Goal: Task Accomplishment & Management: Manage account settings

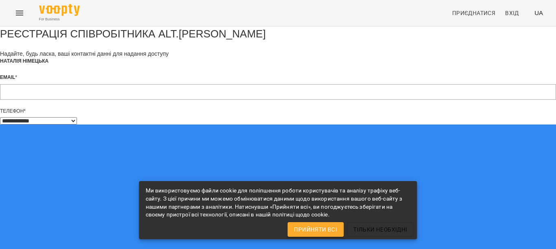
select select "**"
click at [303, 227] on span "Прийняти всі" at bounding box center [315, 230] width 43 height 10
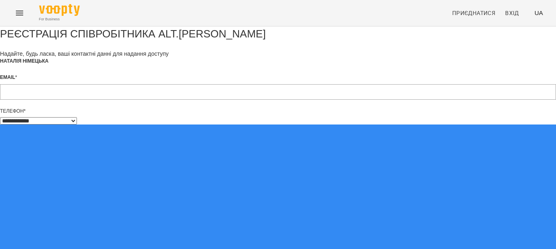
scroll to position [63, 0]
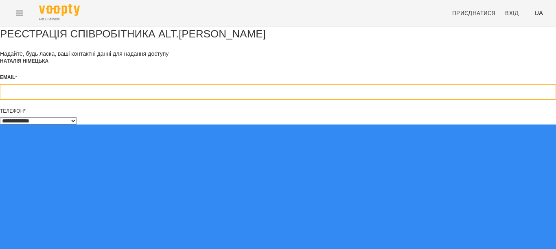
click at [201, 84] on input "email" at bounding box center [278, 91] width 556 height 15
type input "**********"
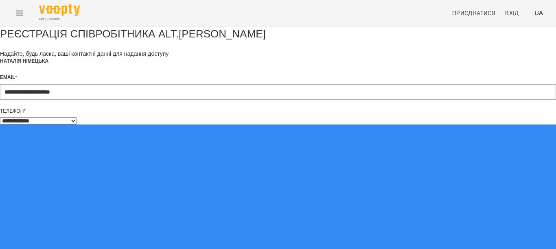
type input "**********"
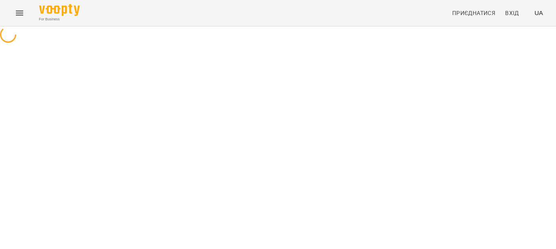
select select "**"
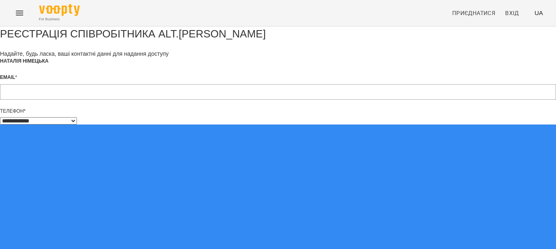
scroll to position [63, 0]
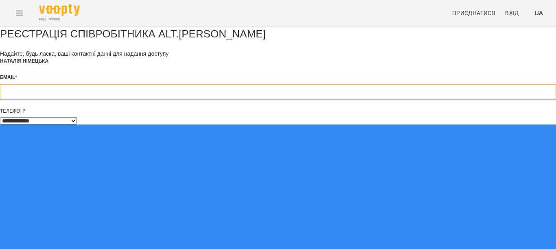
click at [217, 84] on input "email" at bounding box center [278, 91] width 556 height 15
type input "**********"
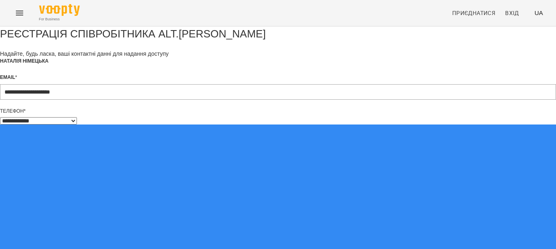
type input "**********"
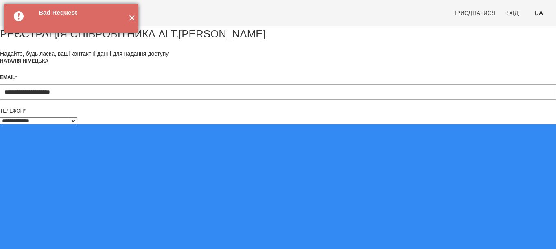
click at [131, 18] on button "✕" at bounding box center [131, 18] width 13 height 28
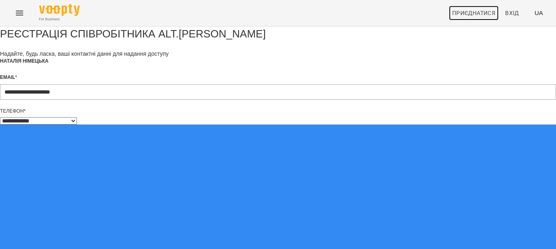
click at [494, 11] on span "Приєднатися" at bounding box center [473, 13] width 43 height 10
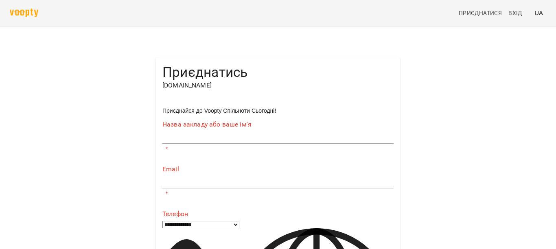
type input "**********"
click at [520, 13] on span "Вхід" at bounding box center [515, 13] width 14 height 10
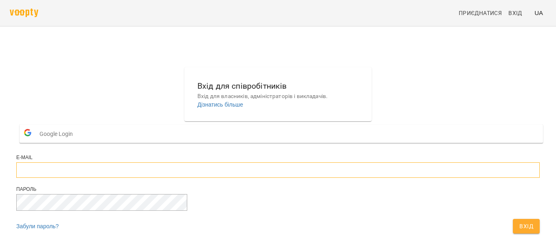
type input "**********"
click at [513, 219] on button "Вхід" at bounding box center [526, 226] width 27 height 15
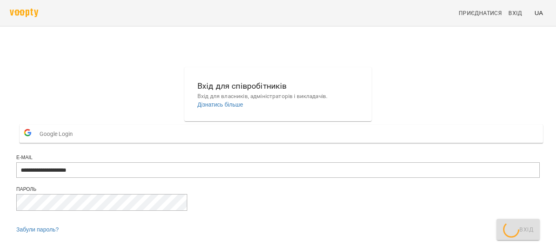
scroll to position [0, 0]
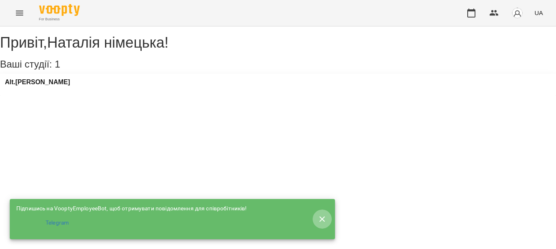
click at [326, 215] on icon "button" at bounding box center [323, 220] width 10 height 10
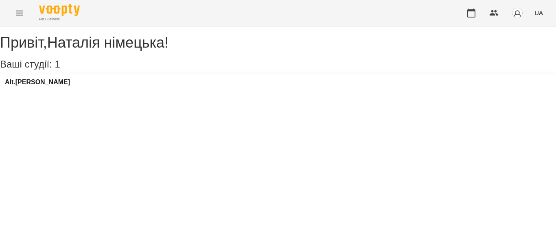
click at [20, 14] on icon "Menu" at bounding box center [20, 13] width 10 height 10
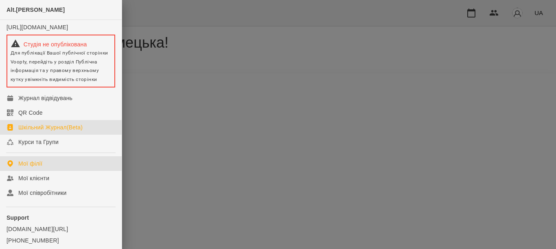
click at [59, 131] on div "Шкільний Журнал(Beta)" at bounding box center [50, 127] width 64 height 8
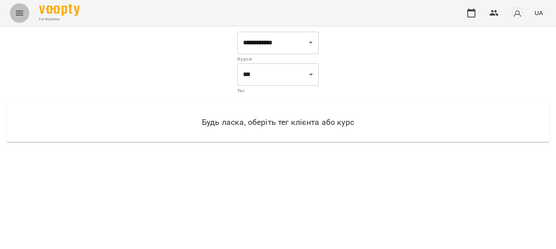
click at [21, 13] on icon "Menu" at bounding box center [20, 13] width 10 height 10
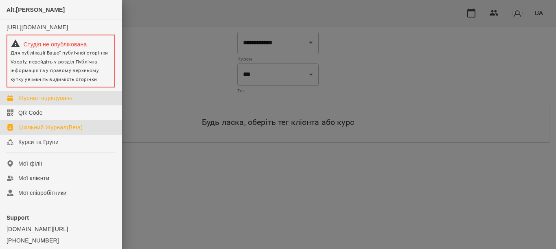
click at [62, 102] on div "Журнал відвідувань" at bounding box center [45, 98] width 54 height 8
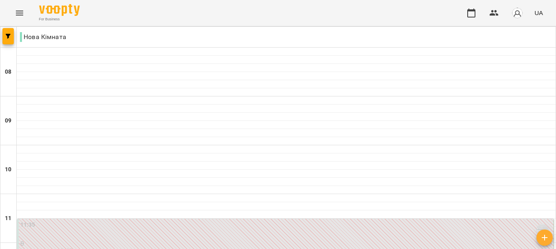
scroll to position [228, 0]
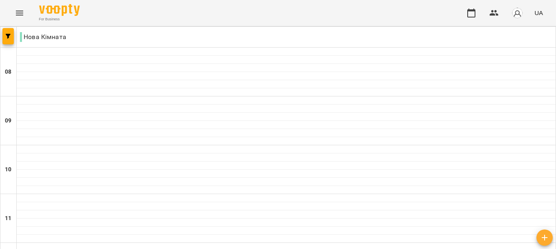
drag, startPoint x: 262, startPoint y: 205, endPoint x: 259, endPoint y: 233, distance: 28.3
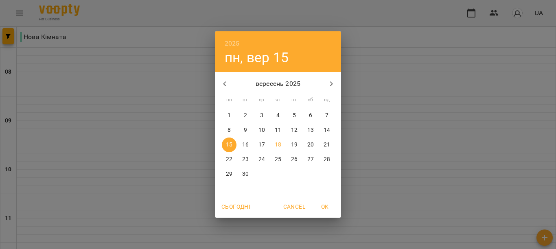
click at [246, 145] on p "16" at bounding box center [245, 145] width 7 height 8
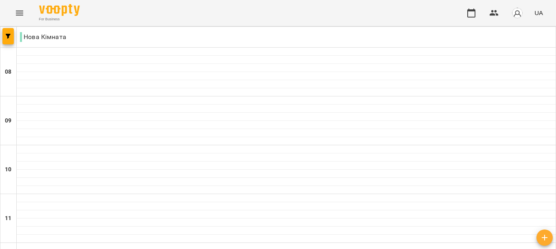
click at [473, 15] on icon "button" at bounding box center [472, 13] width 10 height 10
click at [515, 14] on img "button" at bounding box center [517, 12] width 11 height 11
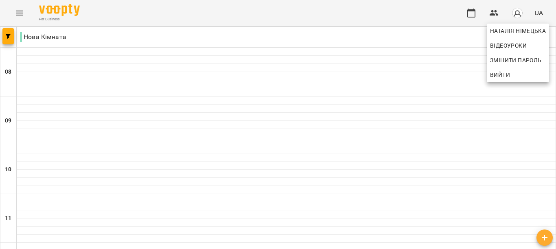
click at [495, 13] on div at bounding box center [278, 124] width 556 height 249
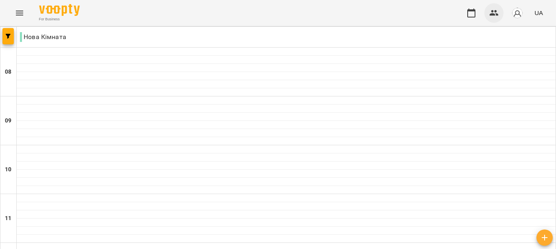
click at [490, 14] on icon "button" at bounding box center [494, 13] width 10 height 10
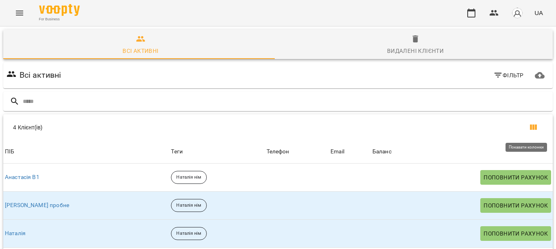
click at [530, 128] on icon "Показати колонки" at bounding box center [533, 127] width 7 height 5
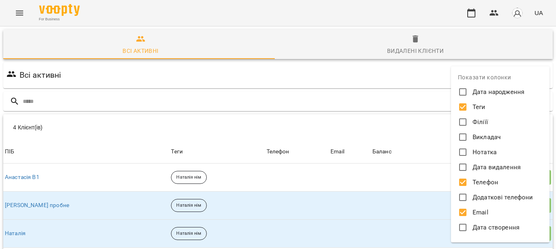
click at [390, 65] on div at bounding box center [278, 124] width 556 height 249
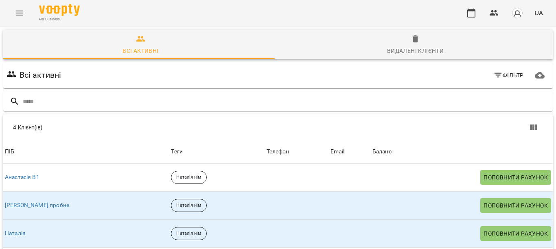
click at [494, 77] on icon "button" at bounding box center [498, 75] width 10 height 10
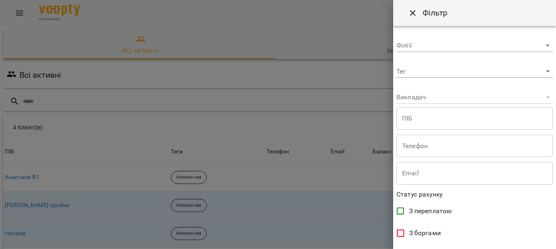
click at [405, 67] on body "**********" at bounding box center [278, 178] width 556 height 356
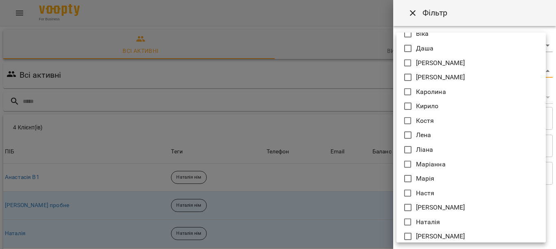
scroll to position [185, 0]
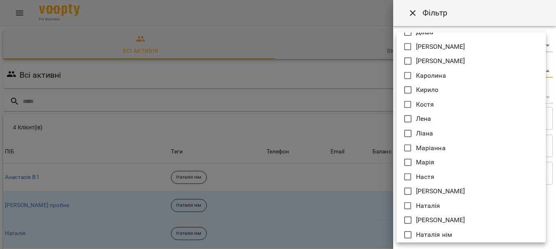
click at [303, 36] on div at bounding box center [278, 124] width 556 height 249
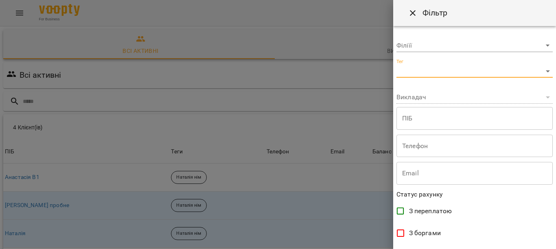
click at [410, 11] on icon "Close" at bounding box center [413, 13] width 6 height 6
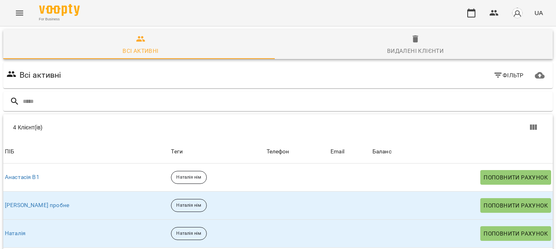
click at [16, 12] on icon "Menu" at bounding box center [20, 13] width 10 height 10
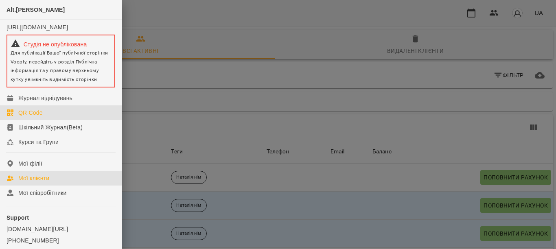
click at [28, 117] on div "QR Code" at bounding box center [30, 113] width 24 height 8
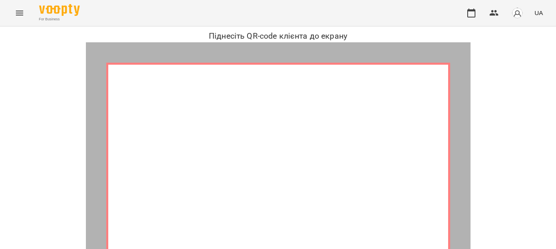
click at [18, 13] on icon "Menu" at bounding box center [20, 13] width 10 height 10
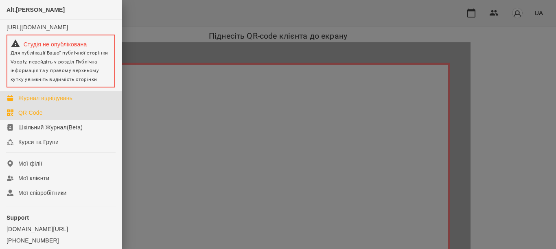
click at [70, 102] on div "Журнал відвідувань" at bounding box center [45, 98] width 54 height 8
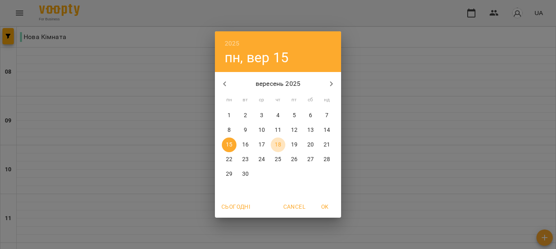
click at [276, 143] on p "18" at bounding box center [278, 145] width 7 height 8
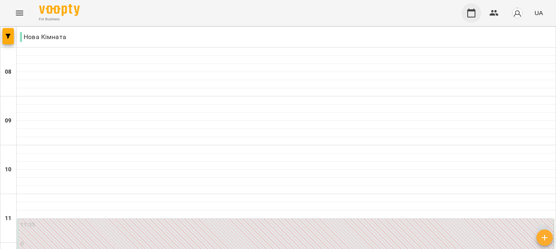
click at [470, 9] on icon "button" at bounding box center [472, 13] width 10 height 10
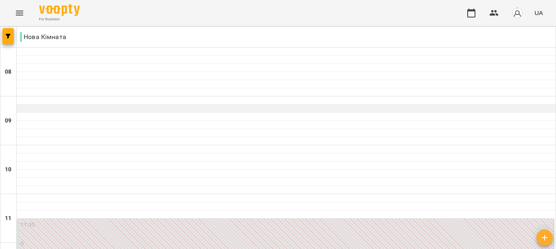
click at [367, 111] on div at bounding box center [286, 109] width 539 height 8
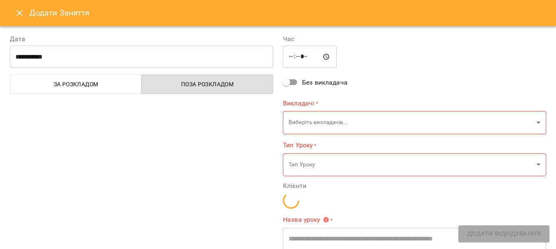
type input "**********"
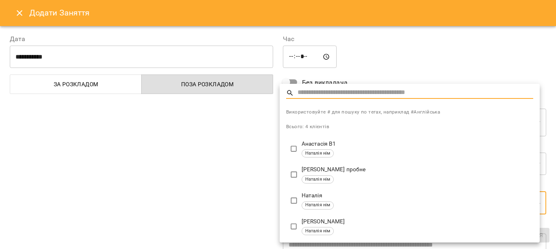
click at [553, 245] on div at bounding box center [278, 124] width 556 height 249
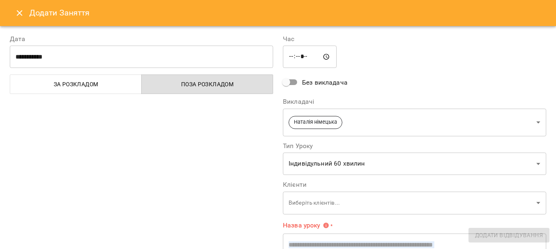
click at [19, 13] on icon "Close" at bounding box center [20, 13] width 10 height 10
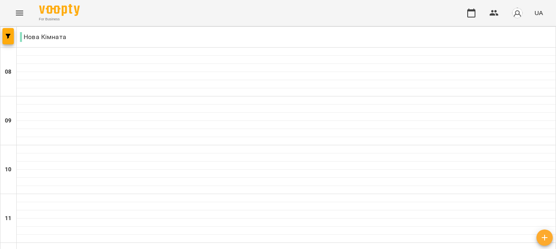
scroll to position [76, 0]
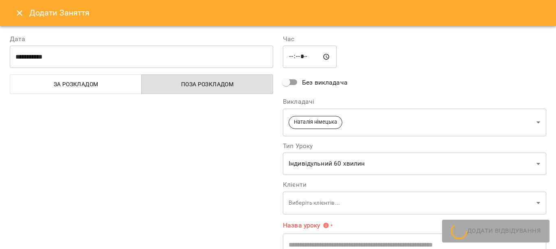
type input "**********"
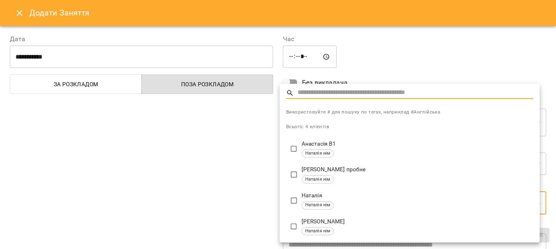
type input "**********"
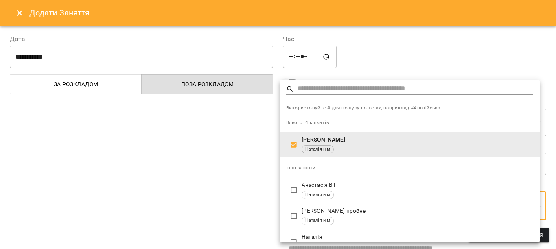
scroll to position [15, 0]
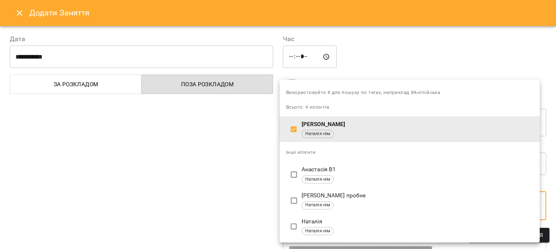
click at [553, 245] on div at bounding box center [278, 124] width 556 height 249
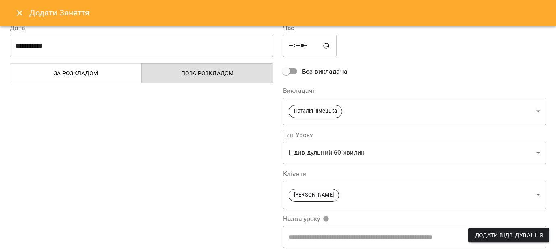
scroll to position [0, 0]
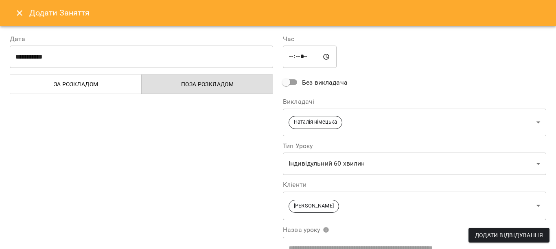
click at [298, 59] on input "*****" at bounding box center [310, 57] width 54 height 23
type input "*****"
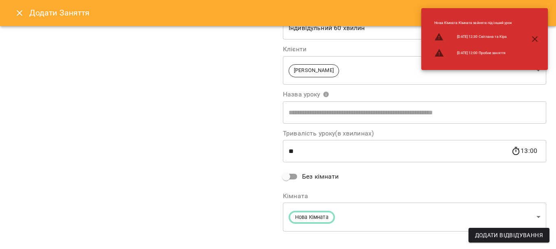
scroll to position [146, 0]
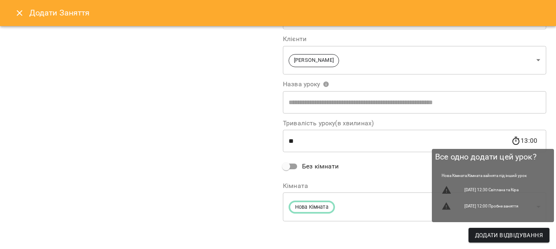
click at [509, 235] on span "Додати Відвідування" at bounding box center [509, 235] width 68 height 10
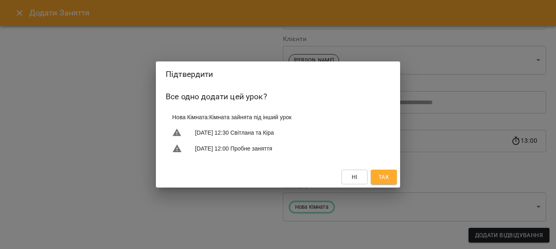
click at [354, 176] on span "Ні" at bounding box center [355, 177] width 6 height 10
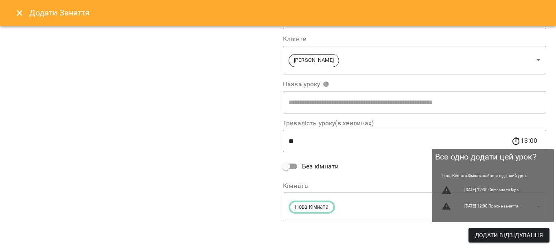
click at [531, 235] on span "Додати Відвідування" at bounding box center [509, 235] width 68 height 10
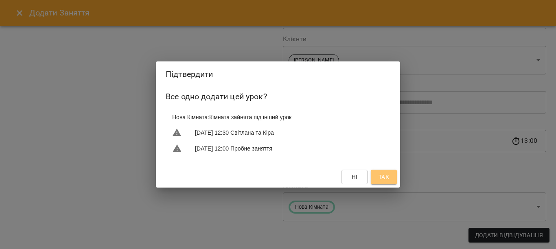
click at [384, 176] on span "Так" at bounding box center [384, 177] width 11 height 10
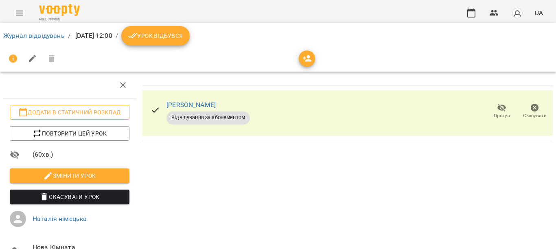
click at [85, 111] on span "Додати в статичний розклад" at bounding box center [69, 112] width 107 height 10
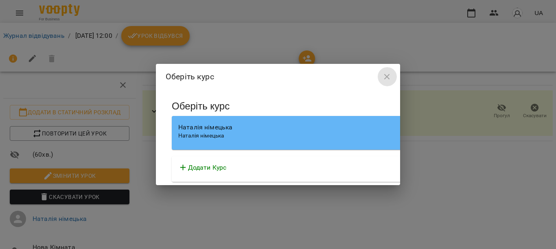
click at [382, 74] on icon "button" at bounding box center [387, 77] width 10 height 10
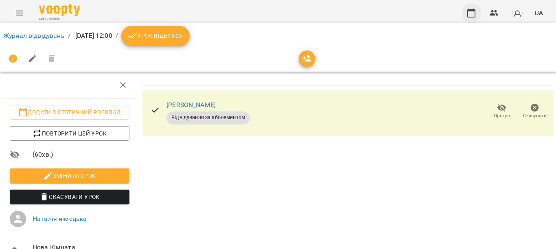
click at [473, 10] on icon "button" at bounding box center [471, 13] width 8 height 9
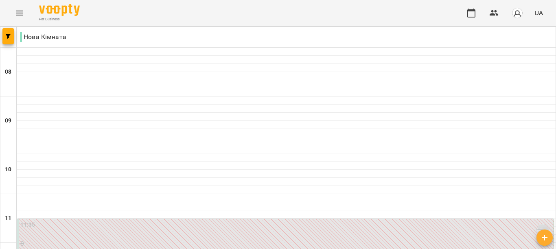
scroll to position [402, 0]
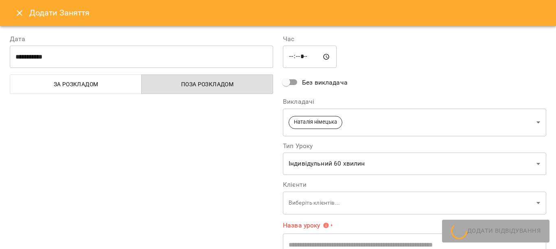
type input "**********"
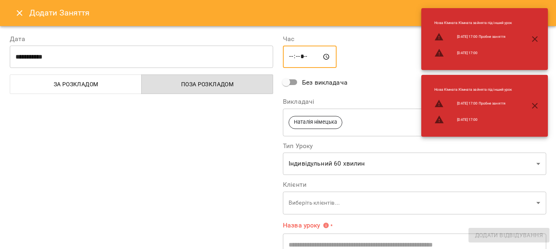
click at [302, 55] on input "*****" at bounding box center [310, 57] width 54 height 23
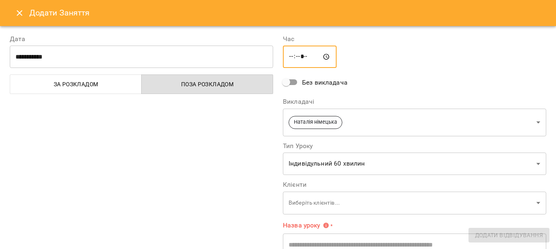
click at [302, 55] on input "*****" at bounding box center [310, 57] width 54 height 23
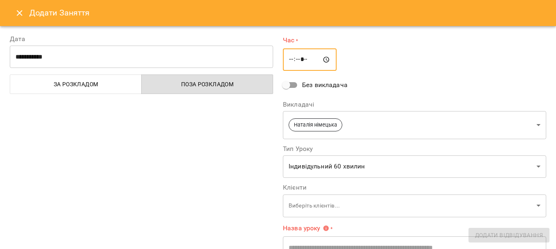
type input "*****"
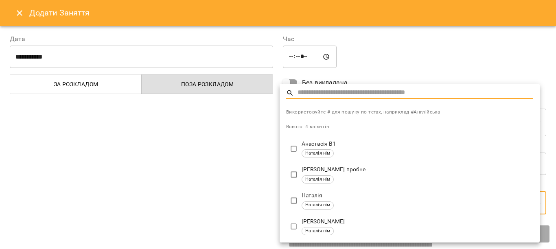
type input "**********"
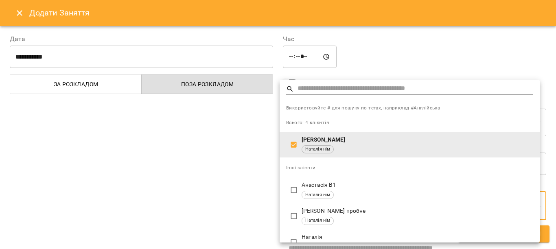
scroll to position [15, 0]
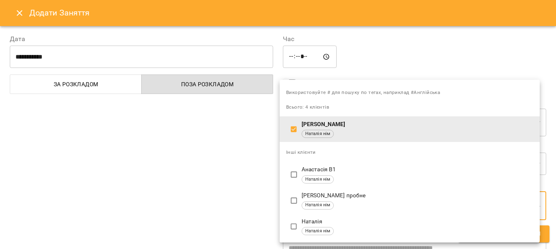
click at [552, 245] on div at bounding box center [278, 124] width 556 height 249
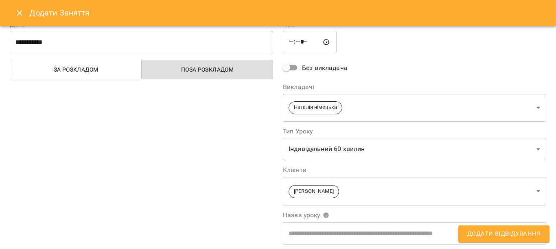
scroll to position [0, 0]
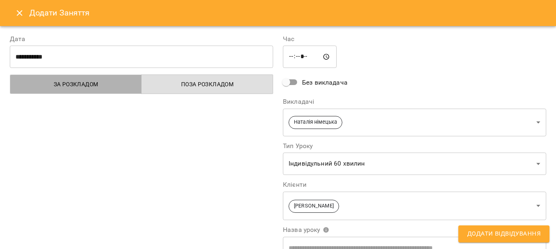
click at [80, 86] on span "За розкладом" at bounding box center [76, 84] width 122 height 10
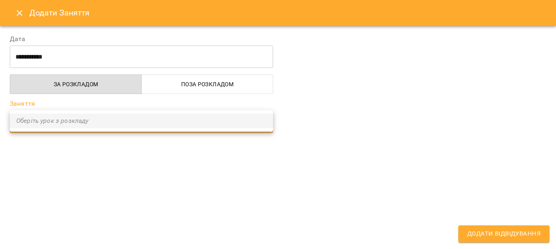
click at [68, 15] on div at bounding box center [278, 124] width 556 height 249
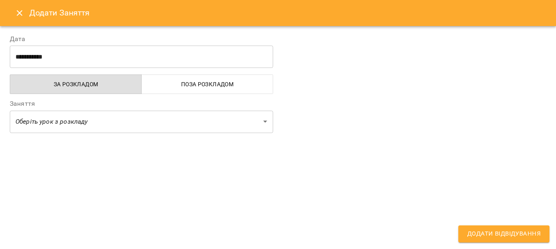
click at [68, 15] on h6 "Додати Заняття" at bounding box center [287, 13] width 517 height 13
click at [19, 10] on icon "Close" at bounding box center [20, 13] width 10 height 10
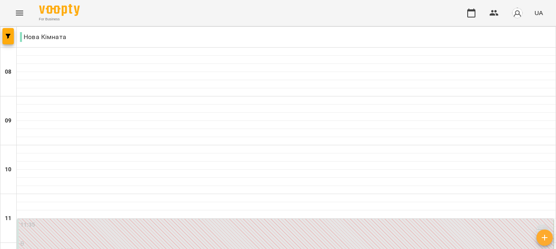
scroll to position [585, 0]
click at [469, 11] on icon "button" at bounding box center [471, 13] width 8 height 9
click at [19, 13] on icon "Menu" at bounding box center [19, 13] width 7 height 5
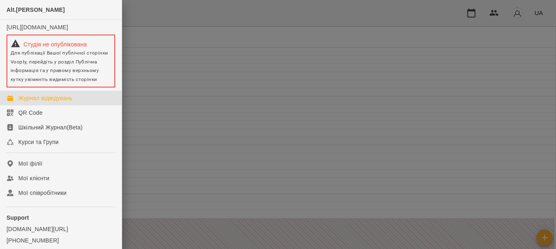
click at [61, 102] on div "Журнал відвідувань" at bounding box center [45, 98] width 54 height 8
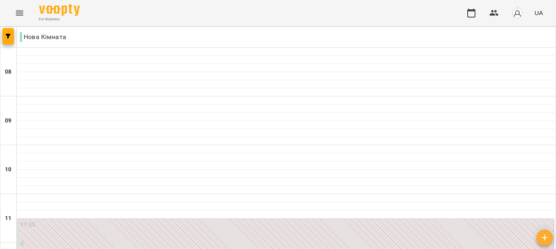
scroll to position [141, 0]
click at [458, 240] on p "0" at bounding box center [286, 243] width 532 height 7
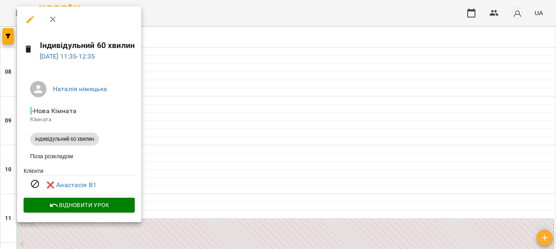
click at [55, 18] on icon "button" at bounding box center [53, 20] width 10 height 10
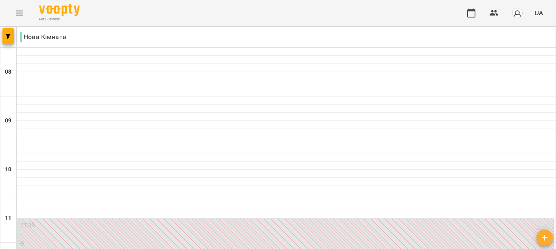
scroll to position [472, 0]
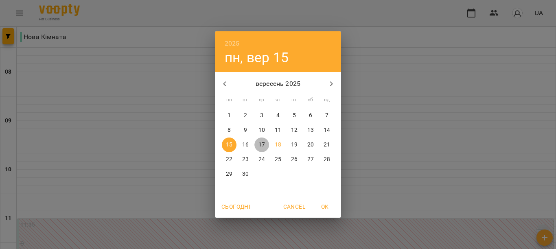
click at [261, 142] on p "17" at bounding box center [262, 145] width 7 height 8
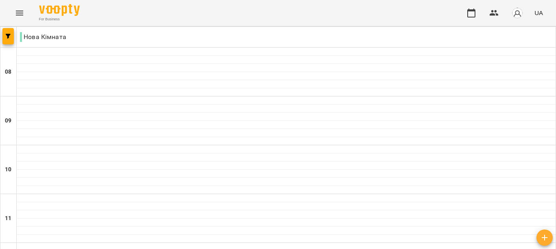
scroll to position [342, 0]
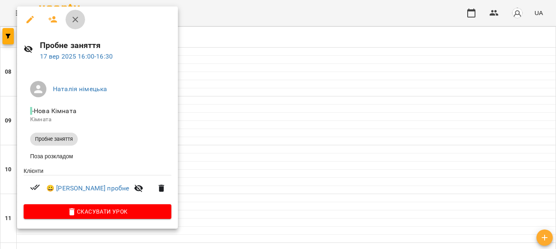
click at [74, 18] on icon "button" at bounding box center [75, 20] width 6 height 6
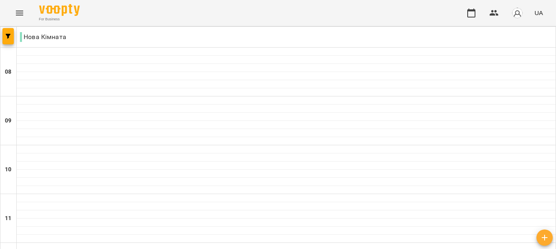
click at [180, 47] on div "Нова Кімната" at bounding box center [278, 37] width 556 height 21
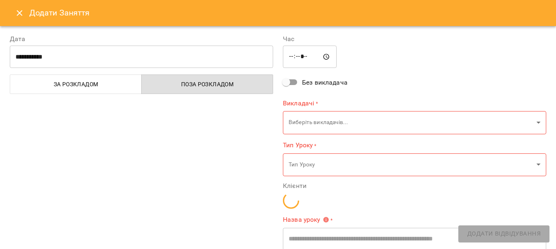
type input "**********"
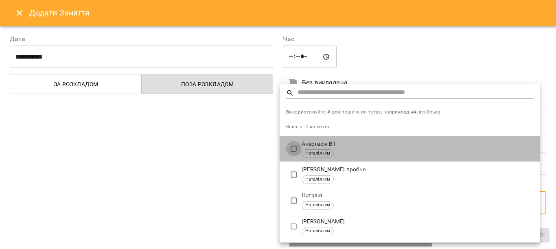
type input "**********"
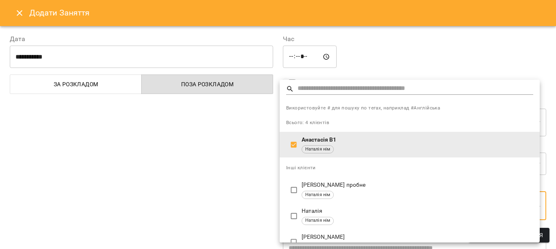
click at [552, 244] on div at bounding box center [278, 124] width 556 height 249
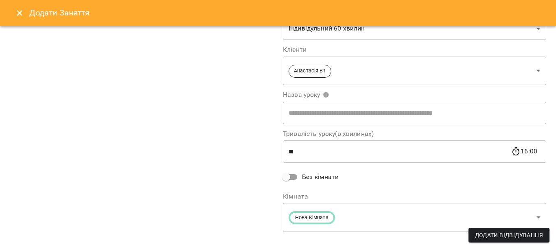
scroll to position [146, 0]
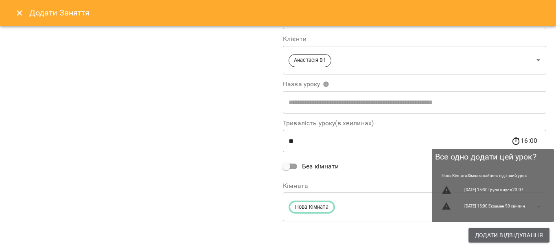
click at [518, 237] on span "Додати Відвідування" at bounding box center [509, 235] width 68 height 10
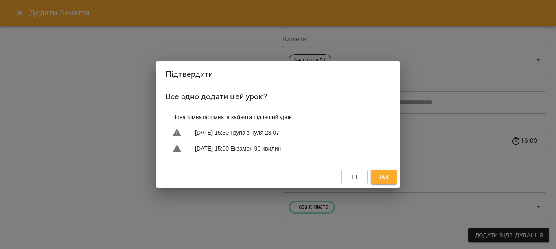
click at [377, 182] on button "Так" at bounding box center [384, 177] width 26 height 15
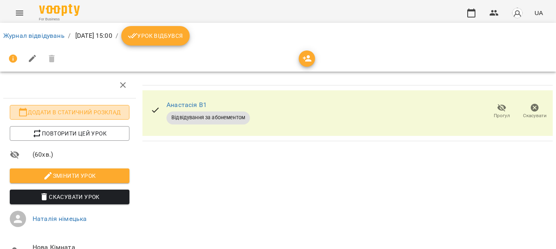
click at [84, 111] on span "Додати в статичний розклад" at bounding box center [69, 112] width 107 height 10
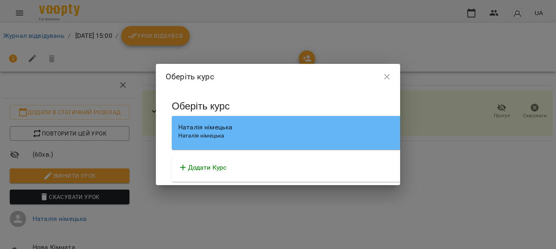
click at [227, 169] on p "Додати Курс" at bounding box center [207, 168] width 39 height 10
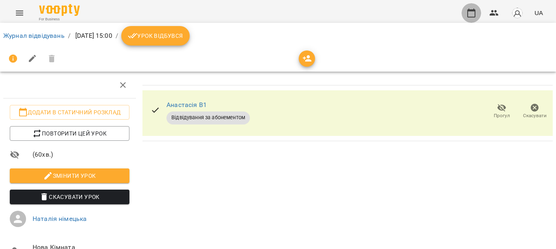
click at [471, 10] on icon "button" at bounding box center [471, 13] width 8 height 9
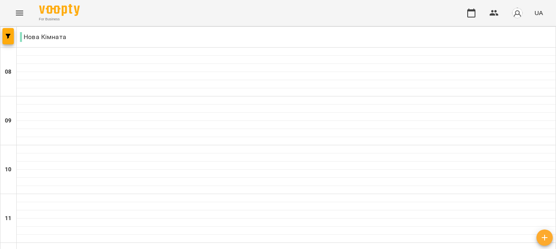
scroll to position [585, 0]
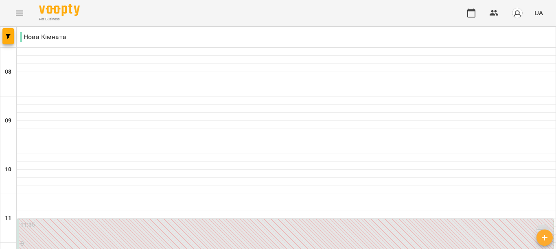
click at [519, 13] on img "button" at bounding box center [517, 12] width 11 height 11
click at [493, 12] on div at bounding box center [278, 124] width 556 height 249
click at [496, 12] on icon "button" at bounding box center [494, 13] width 9 height 6
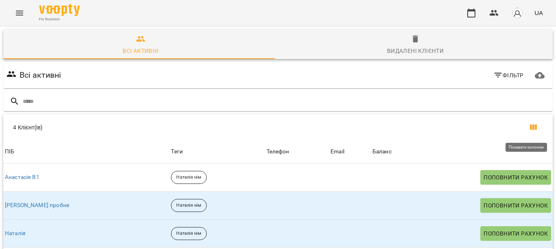
click at [530, 126] on icon "Показати колонки" at bounding box center [533, 127] width 7 height 5
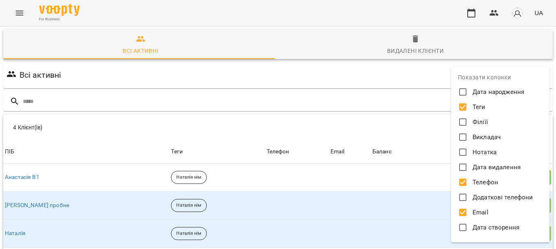
click at [405, 126] on div at bounding box center [278, 124] width 556 height 249
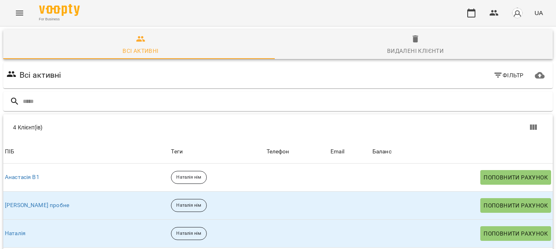
scroll to position [45, 0]
click at [494, 73] on icon "button" at bounding box center [497, 75] width 7 height 5
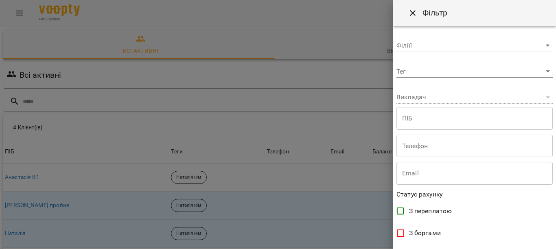
click at [410, 10] on icon "Close" at bounding box center [413, 13] width 10 height 10
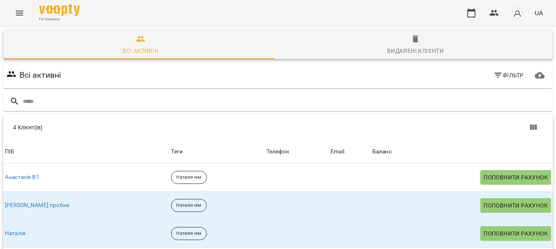
scroll to position [43, 0]
click at [471, 15] on icon "button" at bounding box center [472, 13] width 10 height 10
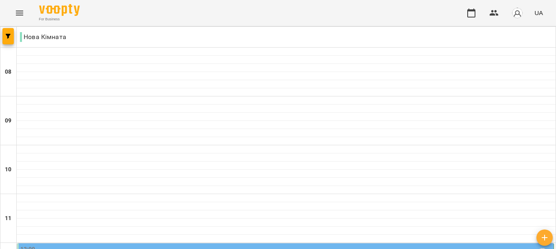
scroll to position [158, 0]
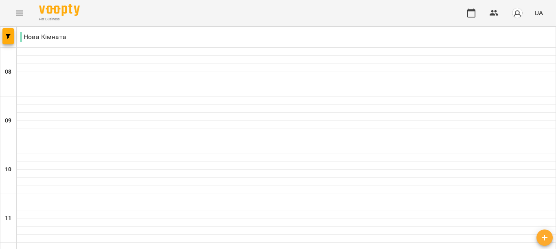
scroll to position [315, 0]
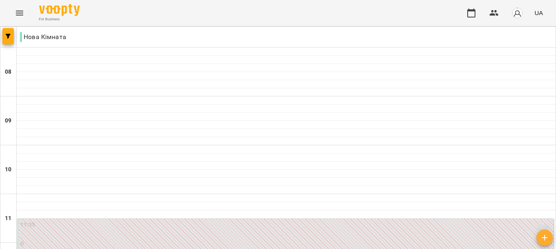
scroll to position [92, 0]
click at [339, 221] on div "11:35 [GEOGRAPHIC_DATA] німецька" at bounding box center [286, 230] width 532 height 19
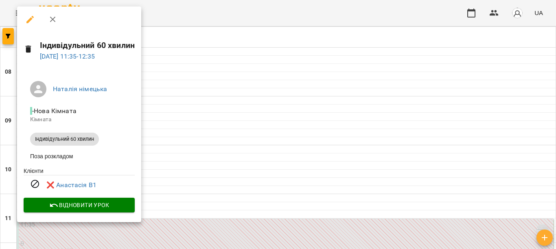
click at [53, 19] on icon "button" at bounding box center [53, 20] width 6 height 6
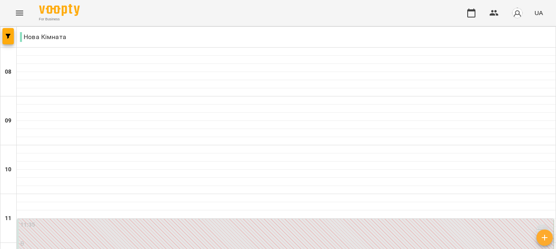
scroll to position [266, 0]
drag, startPoint x: 314, startPoint y: 89, endPoint x: 315, endPoint y: 78, distance: 11.0
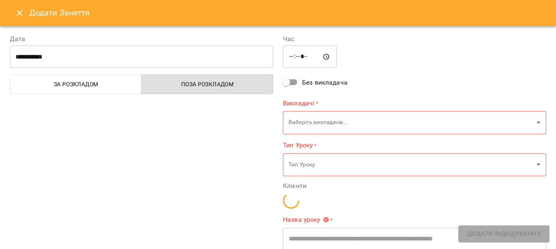
type input "**********"
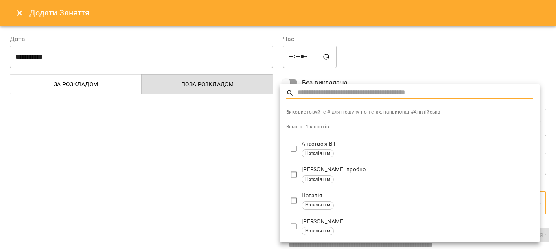
type input "**********"
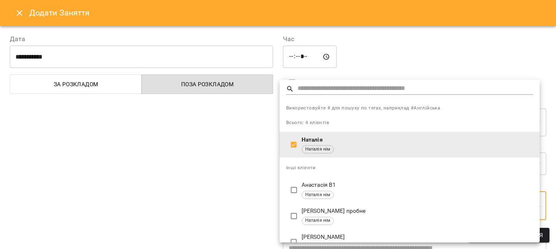
click at [553, 245] on div at bounding box center [278, 124] width 556 height 249
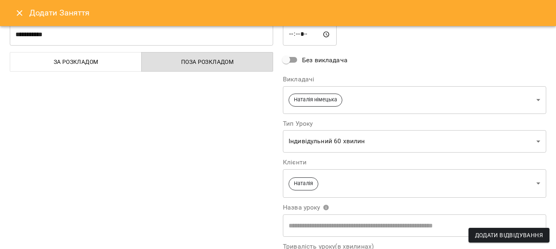
scroll to position [0, 0]
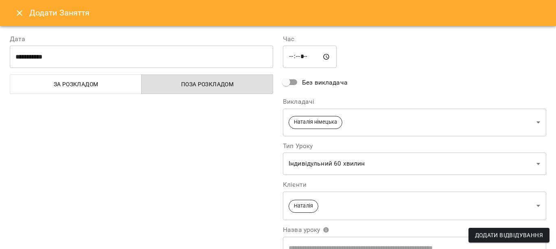
click at [18, 14] on icon "Close" at bounding box center [20, 13] width 10 height 10
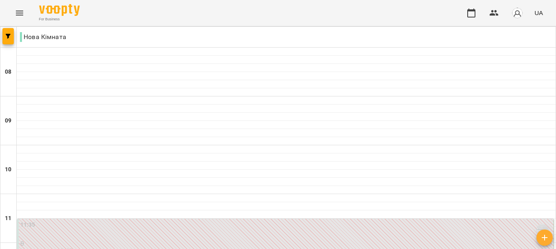
scroll to position [384, 0]
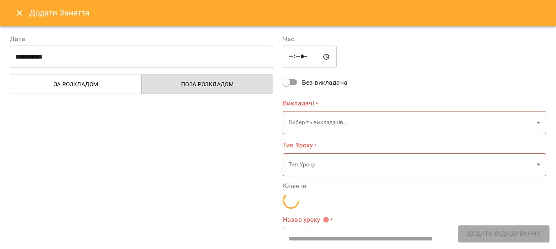
type input "**********"
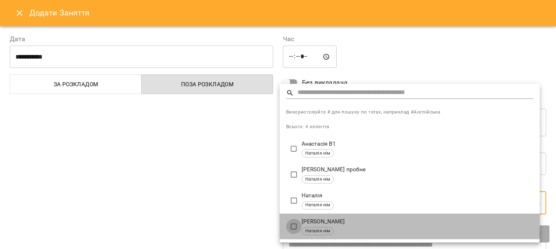
type input "**********"
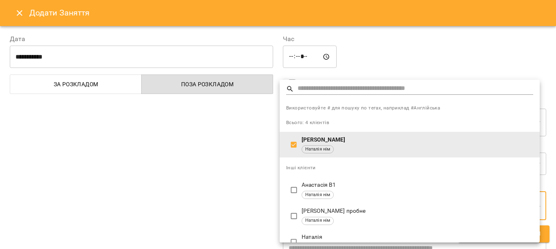
click at [554, 245] on div at bounding box center [278, 124] width 556 height 249
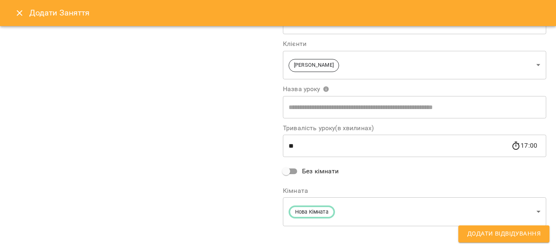
scroll to position [146, 0]
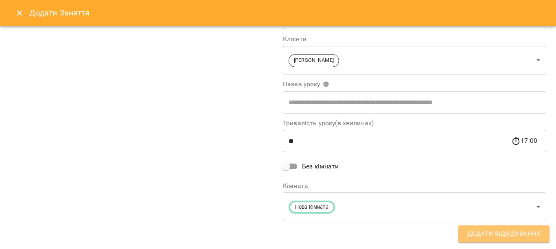
click at [528, 234] on span "Додати Відвідування" at bounding box center [503, 234] width 73 height 11
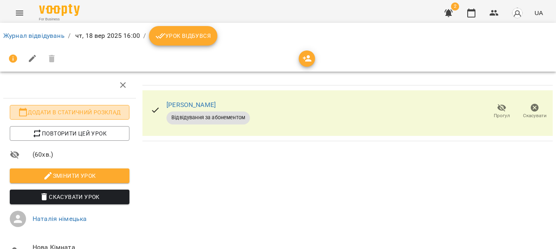
click at [77, 114] on span "Додати в статичний розклад" at bounding box center [69, 112] width 107 height 10
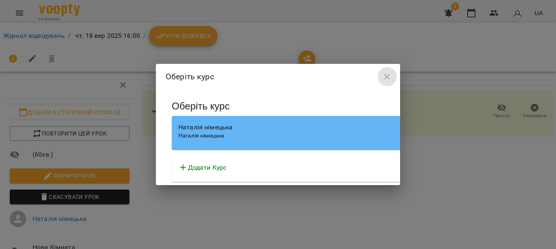
click at [382, 78] on icon "button" at bounding box center [387, 77] width 10 height 10
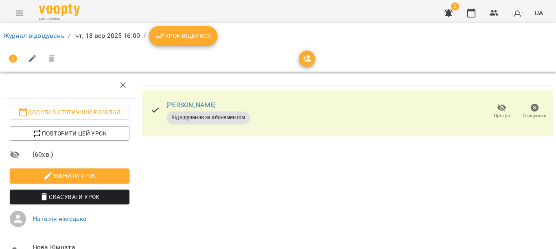
click at [18, 10] on icon "Menu" at bounding box center [20, 13] width 10 height 10
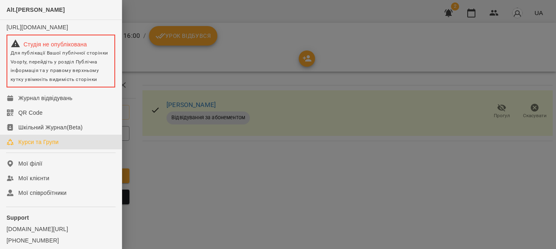
click at [35, 146] on div "Курси та Групи" at bounding box center [38, 142] width 40 height 8
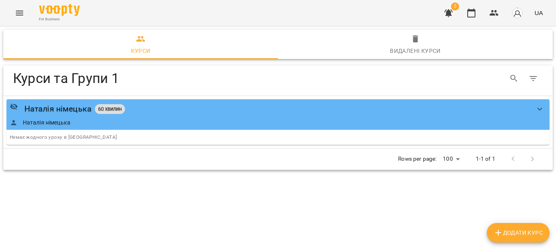
click at [451, 13] on icon "button" at bounding box center [449, 13] width 8 height 8
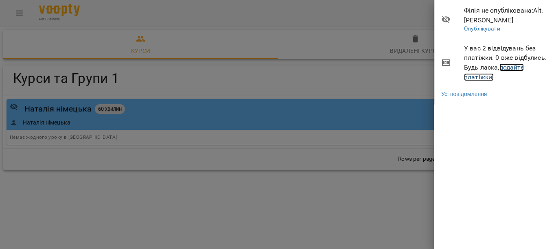
click at [509, 68] on link "додайте платіжки!" at bounding box center [494, 73] width 60 height 18
